Goal: Navigation & Orientation: Find specific page/section

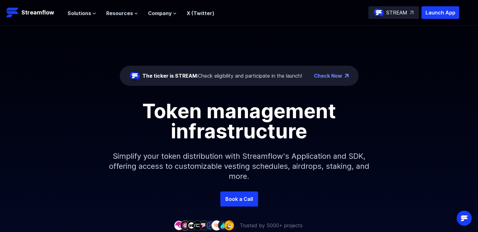
click at [340, 75] on link "Check Now" at bounding box center [328, 76] width 28 height 8
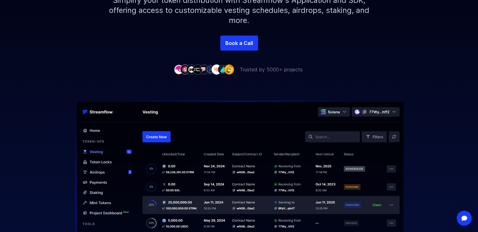
scroll to position [157, 0]
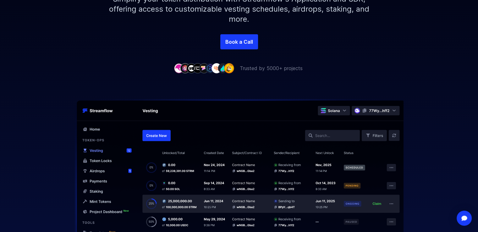
click at [96, 171] on img at bounding box center [239, 180] width 403 height 162
click at [125, 170] on img at bounding box center [239, 180] width 403 height 162
click at [106, 170] on img at bounding box center [239, 180] width 403 height 162
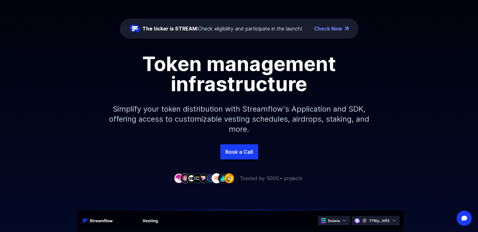
scroll to position [0, 0]
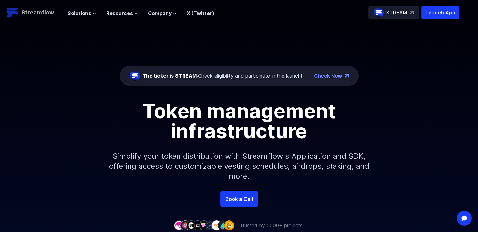
click at [39, 14] on p "Streamflow" at bounding box center [37, 12] width 33 height 9
click at [93, 13] on icon at bounding box center [94, 13] width 3 height 1
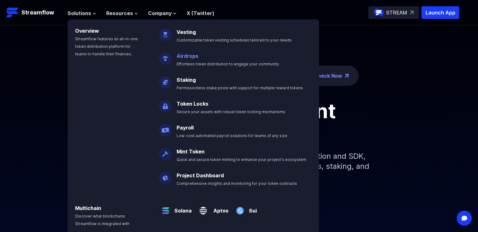
click at [192, 59] on p "Airdrops Effortless token distribution to engage your community" at bounding box center [232, 57] width 119 height 20
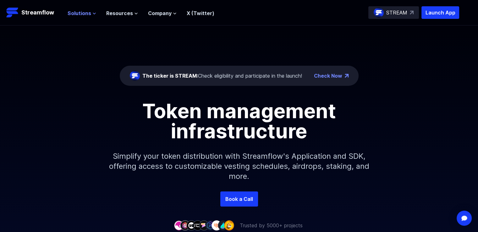
click at [91, 13] on button "Solutions" at bounding box center [82, 13] width 29 height 8
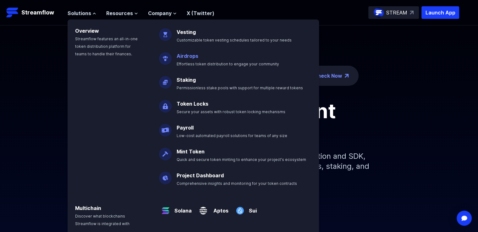
click at [181, 57] on link "Airdrops" at bounding box center [188, 56] width 22 height 6
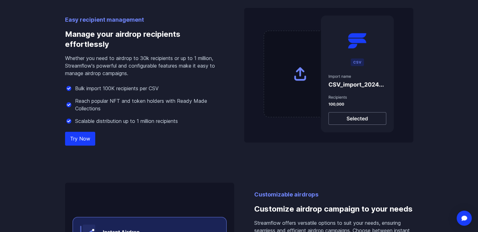
scroll to position [472, 0]
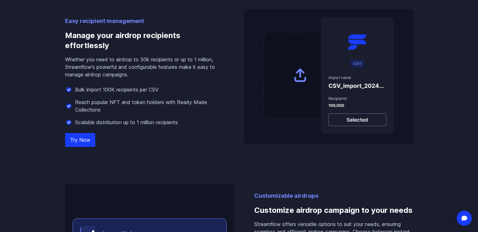
click at [83, 137] on link "Try Now" at bounding box center [80, 140] width 30 height 14
